Goal: Task Accomplishment & Management: Complete application form

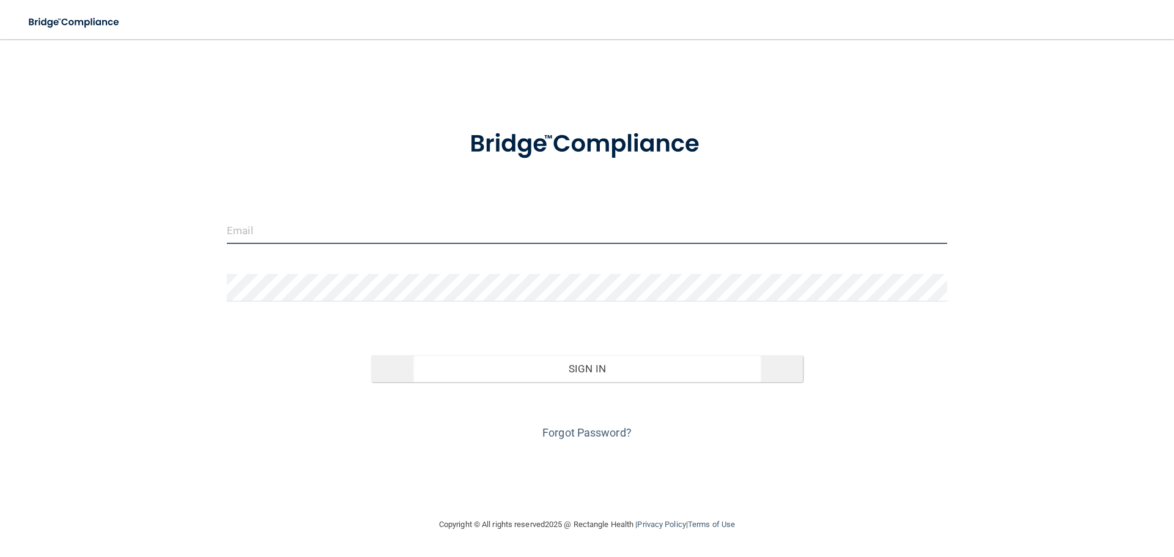
type input "[EMAIL_ADDRESS][DOMAIN_NAME]"
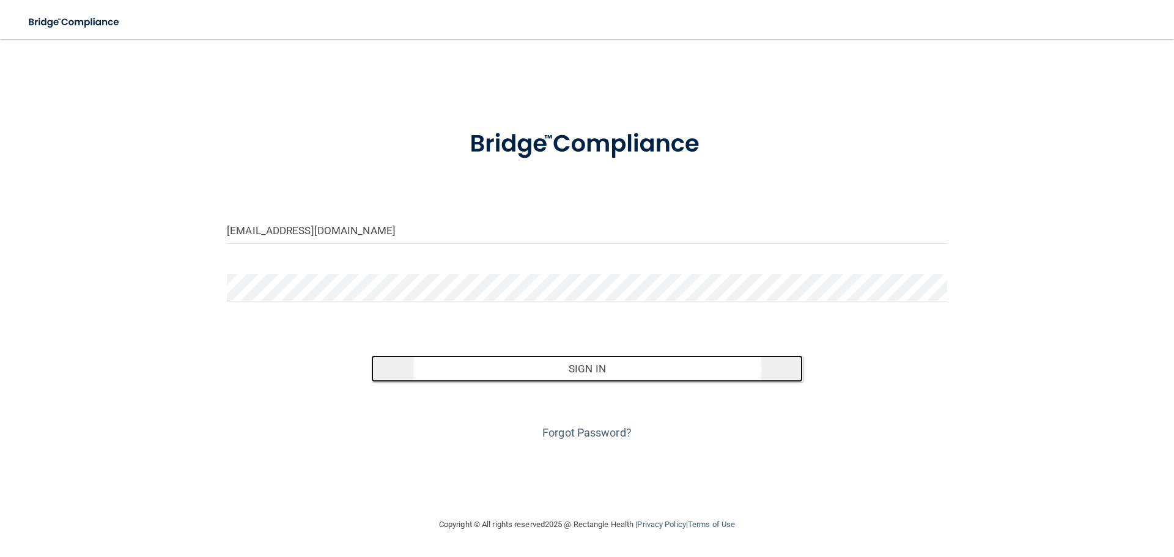
click at [581, 368] on html "Toggle navigation Manage My Enterprise Manage My Location [EMAIL_ADDRESS][DOMAI…" at bounding box center [587, 278] width 1174 height 557
click at [515, 379] on button "Sign In" at bounding box center [587, 368] width 432 height 27
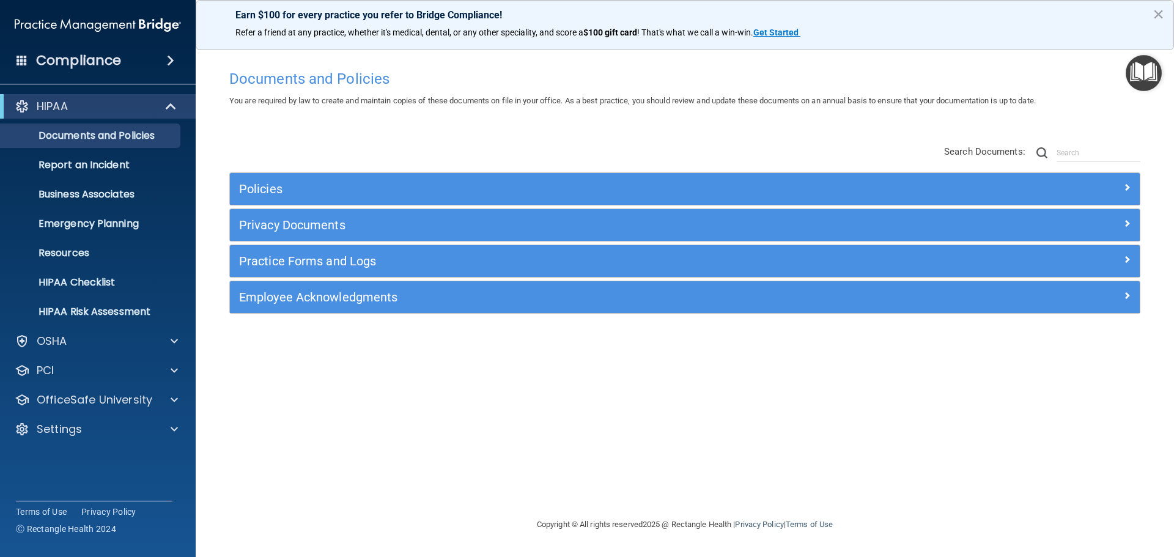
click at [262, 79] on h4 "Documents and Policies" at bounding box center [684, 79] width 911 height 16
click at [139, 429] on div "Settings" at bounding box center [82, 429] width 152 height 15
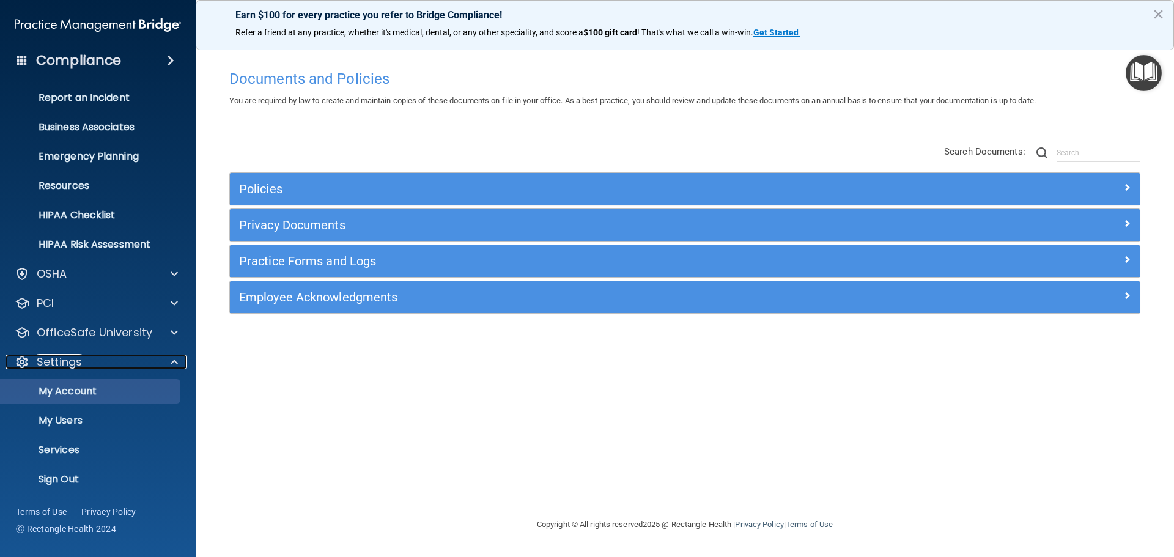
scroll to position [68, 0]
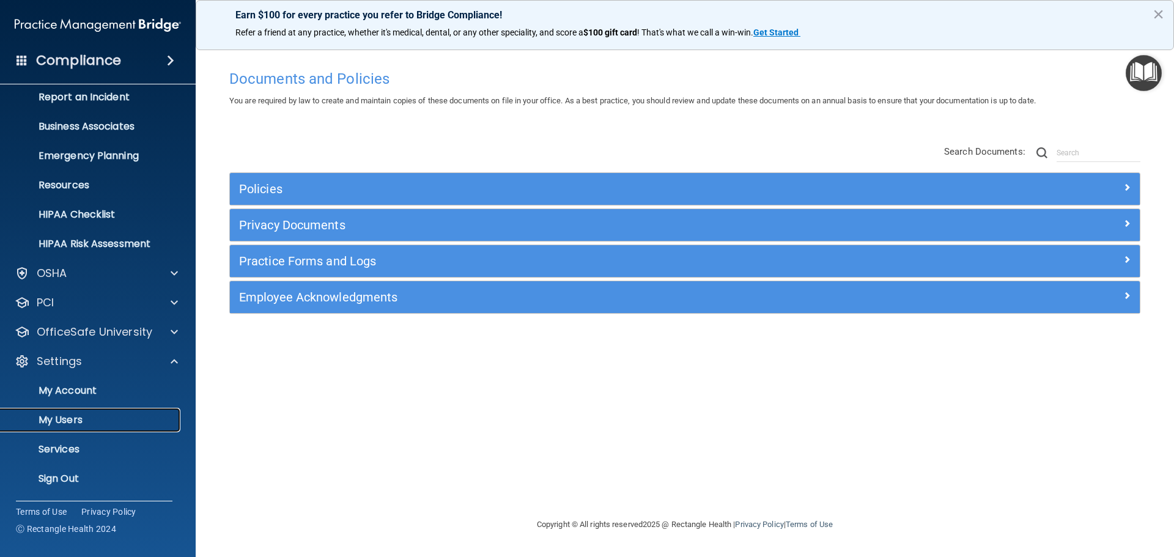
click at [57, 427] on link "My Users" at bounding box center [84, 420] width 193 height 24
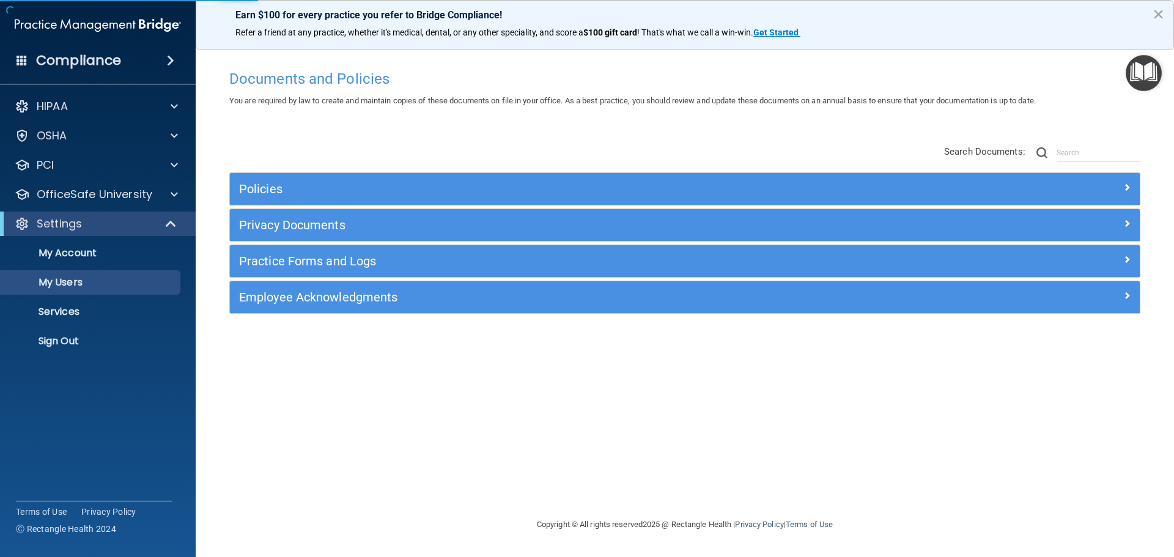
select select "20"
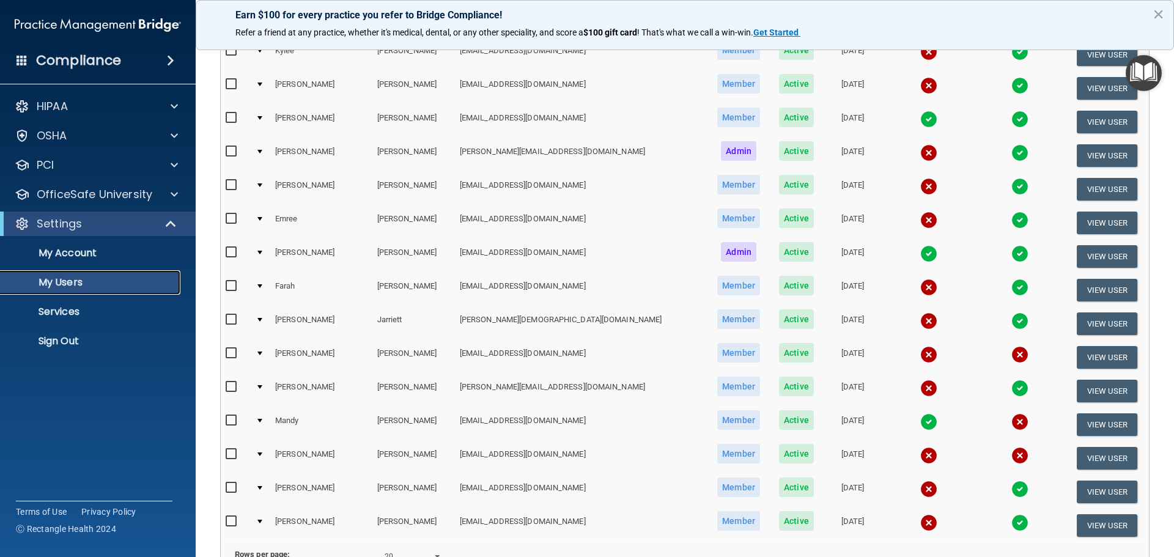
scroll to position [245, 0]
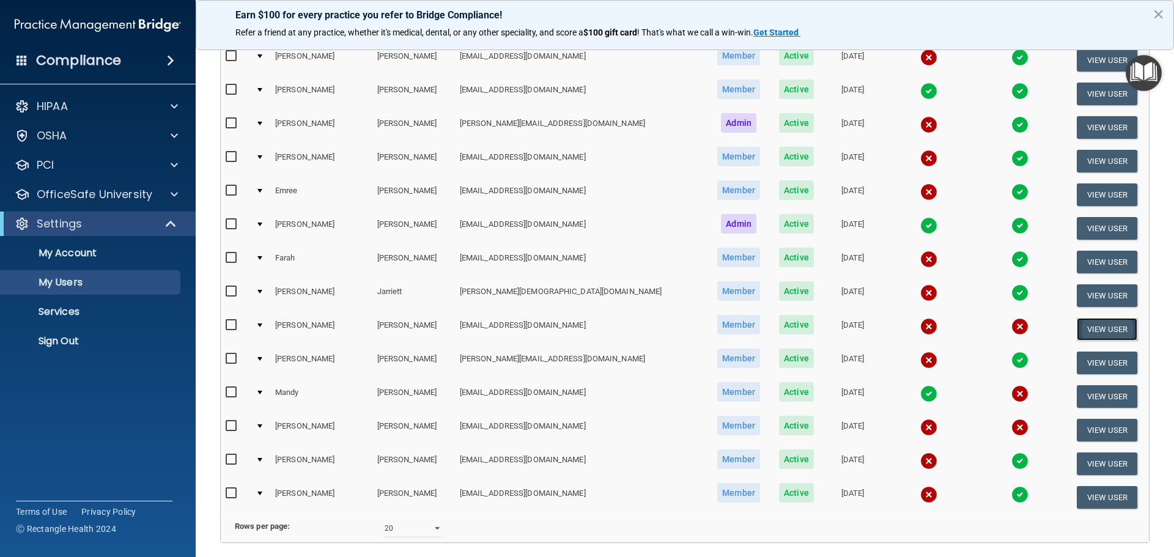
click at [1087, 326] on button "View User" at bounding box center [1107, 329] width 61 height 23
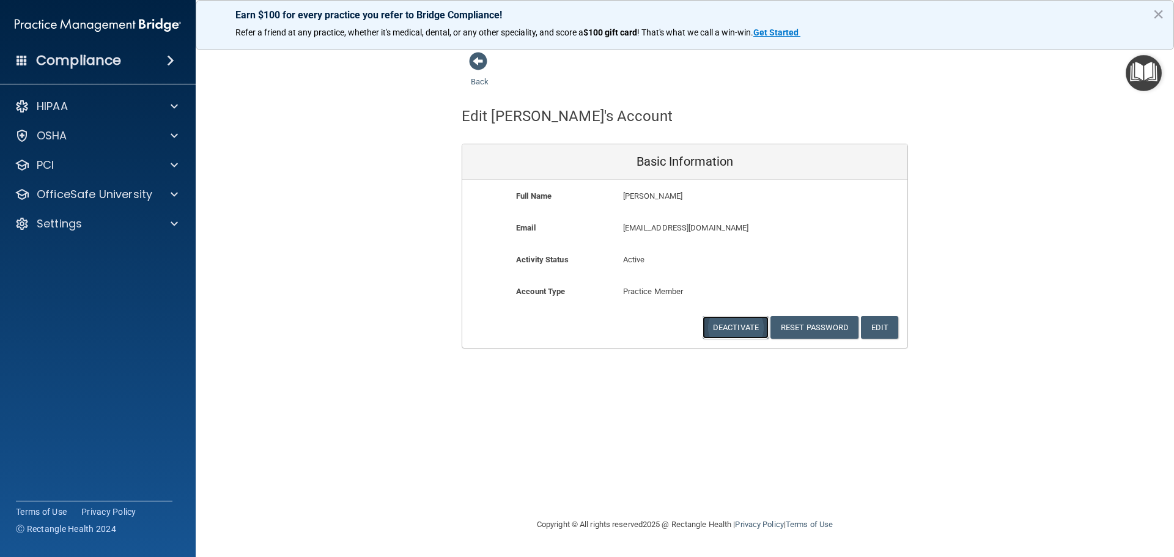
click at [727, 334] on button "Deactivate" at bounding box center [736, 327] width 66 height 23
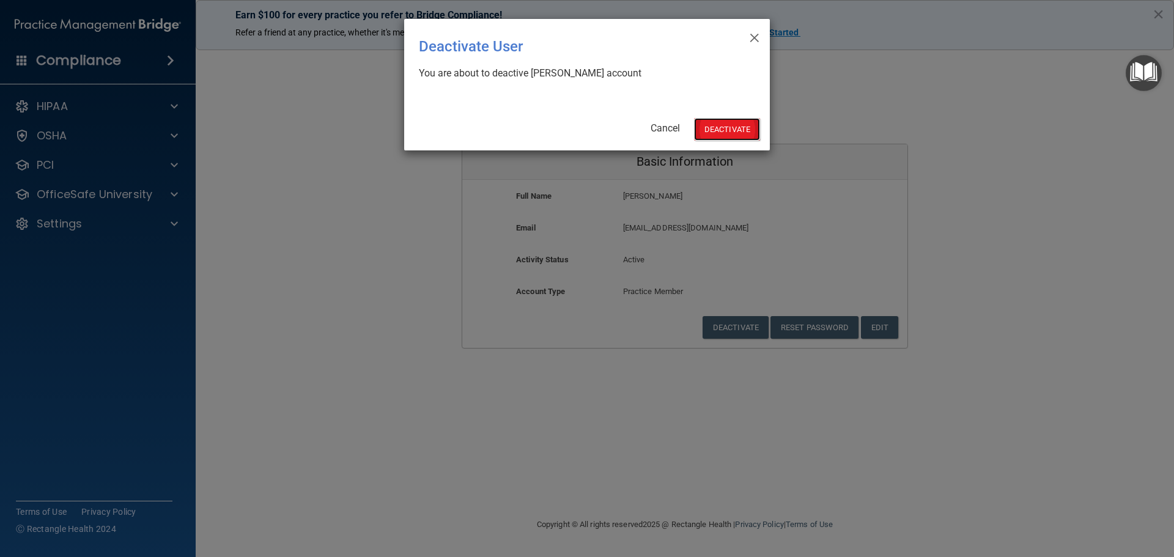
click at [721, 121] on button "Deactivate" at bounding box center [727, 129] width 66 height 23
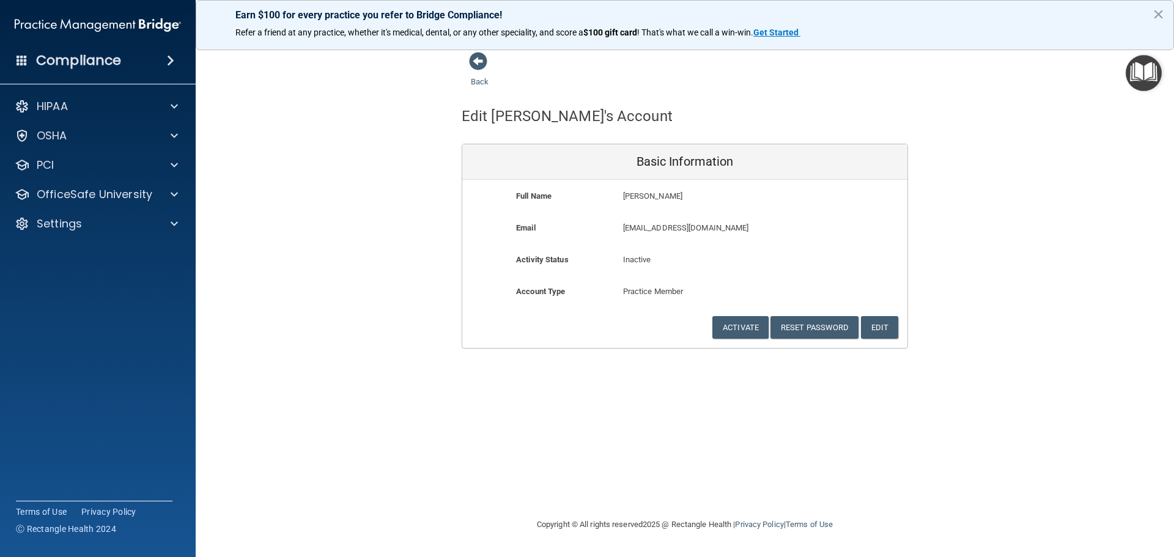
click at [464, 65] on div "Back" at bounding box center [499, 70] width 75 height 38
click at [475, 69] on span at bounding box center [478, 61] width 18 height 18
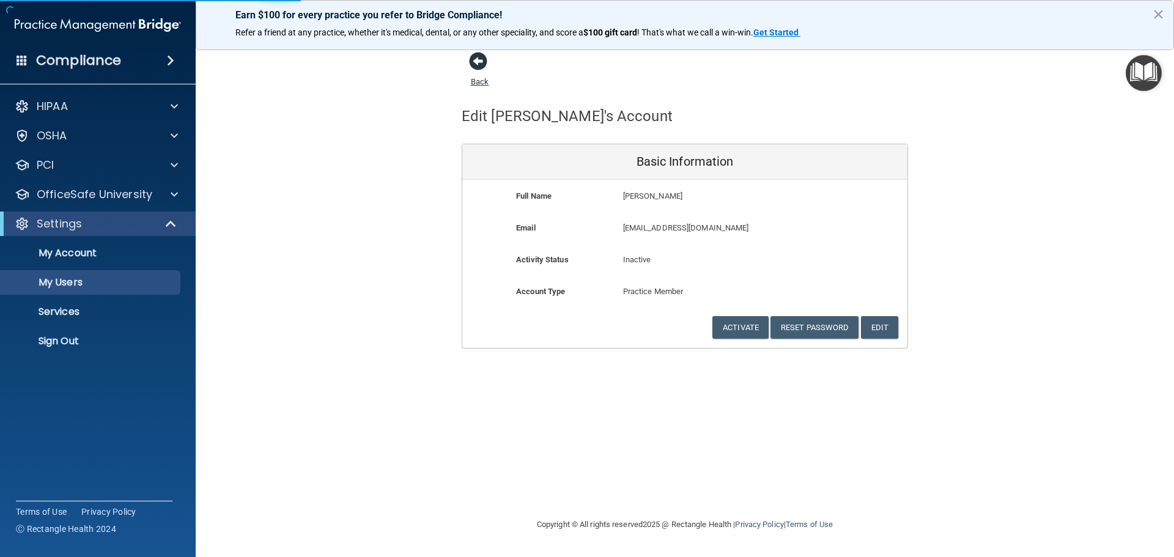
select select "20"
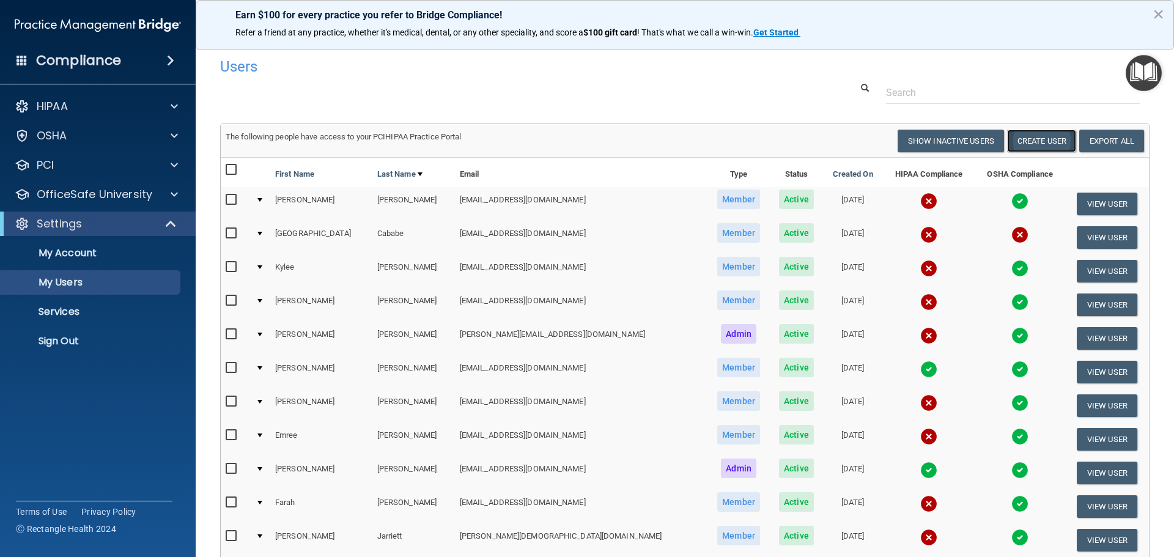
click at [1042, 142] on button "Create User" at bounding box center [1041, 141] width 69 height 23
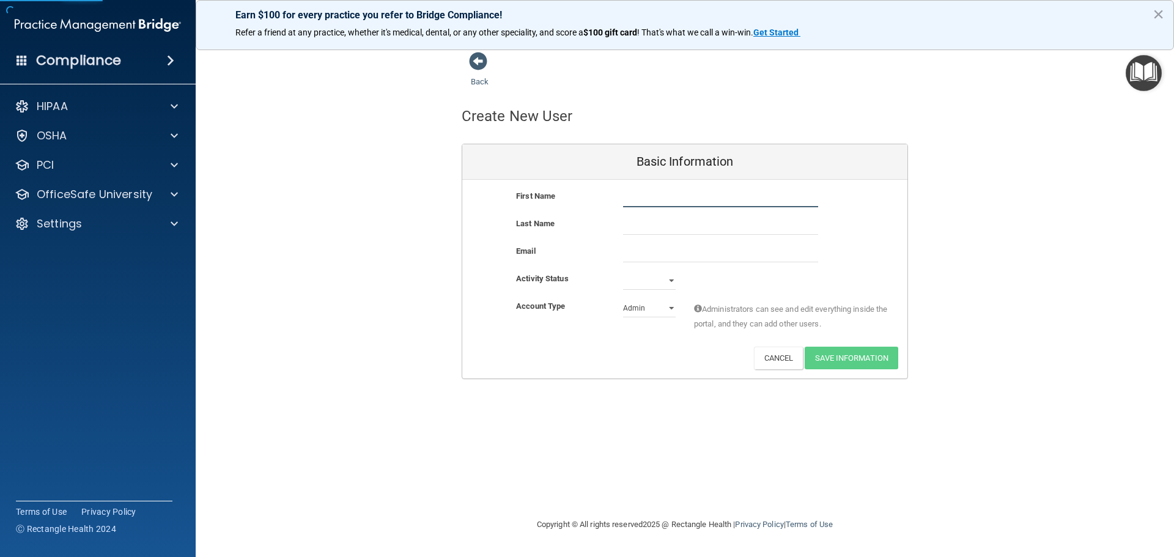
click at [681, 196] on input "text" at bounding box center [720, 198] width 195 height 18
click at [690, 196] on input "text" at bounding box center [720, 198] width 195 height 18
type input "Jailin"
type input "Martinez"
click at [692, 262] on input "email" at bounding box center [720, 253] width 195 height 18
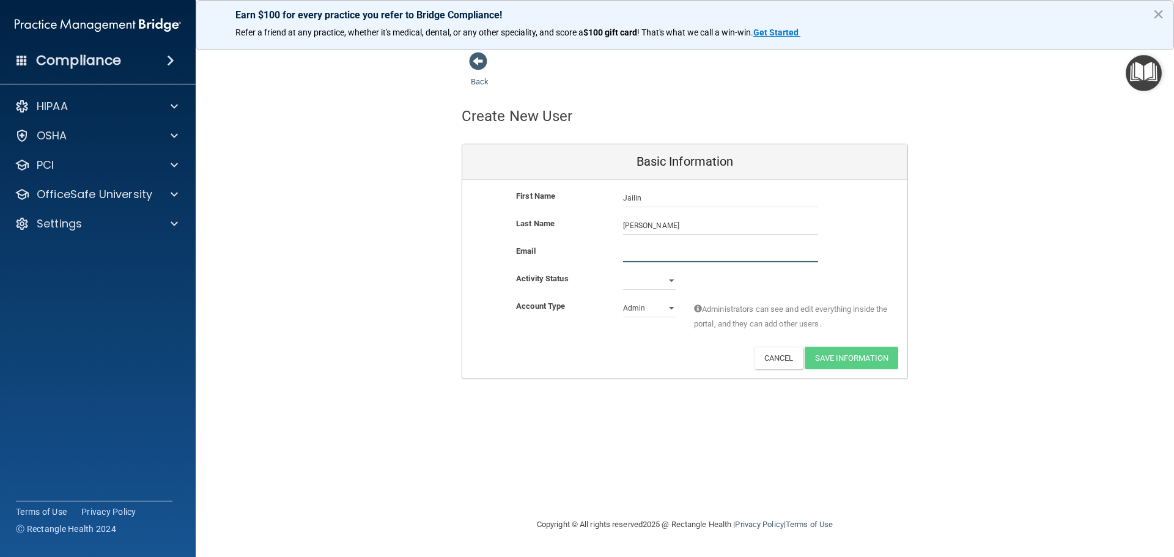
paste input "edevrija123@gmail.com"
type input "edevrija123@gmail.com"
click at [649, 282] on select "Active Inactive" at bounding box center [649, 283] width 53 height 18
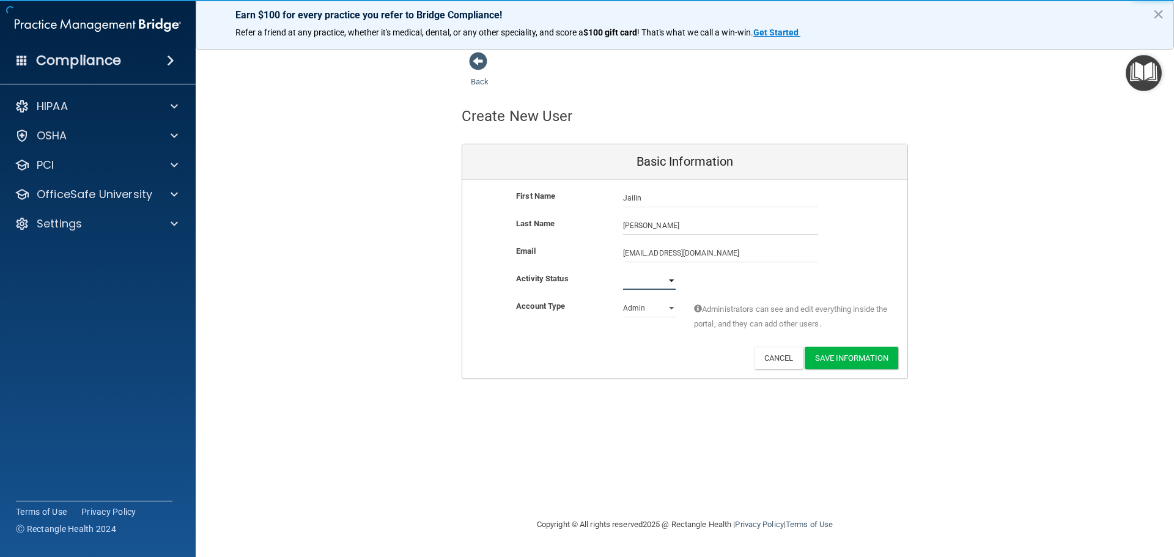
select select "active"
click at [623, 271] on select "Active Inactive" at bounding box center [649, 280] width 53 height 18
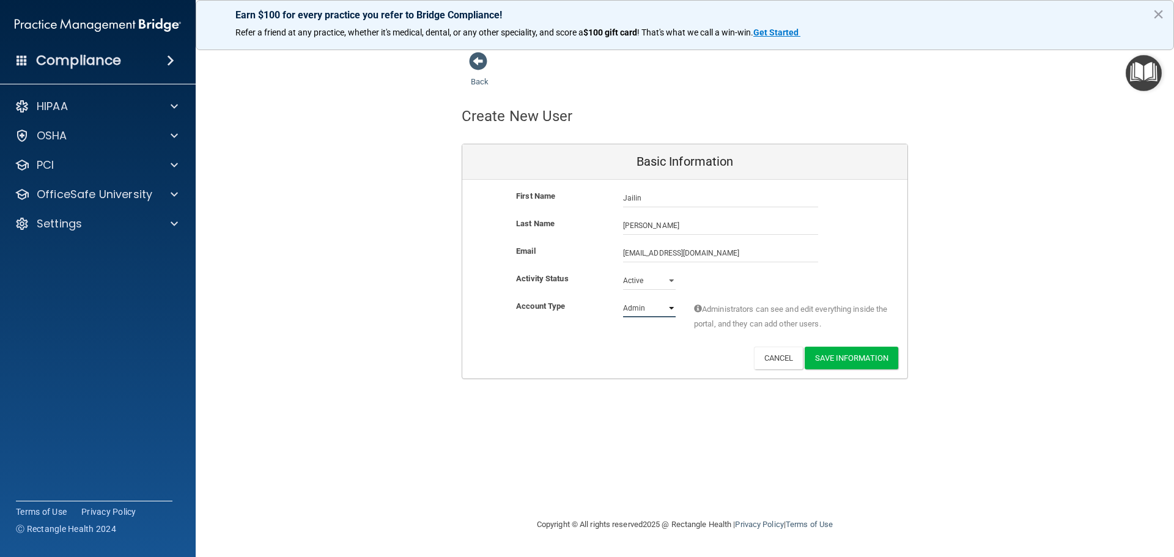
click at [660, 314] on select "Admin Member" at bounding box center [649, 308] width 53 height 18
select select "practice_member"
click at [623, 299] on select "Admin Member" at bounding box center [649, 308] width 53 height 18
click at [643, 339] on div "Account Type Practice Member Admin Member Financial Institution Business Associ…" at bounding box center [684, 323] width 445 height 48
click at [854, 354] on button "Save Information" at bounding box center [852, 358] width 94 height 23
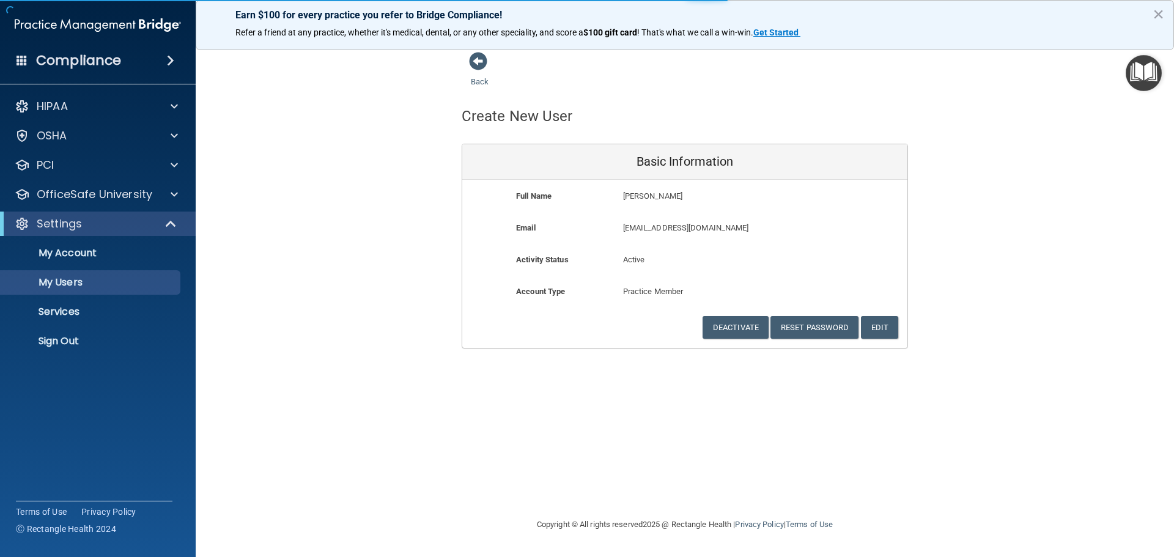
select select "20"
